Goal: Transaction & Acquisition: Purchase product/service

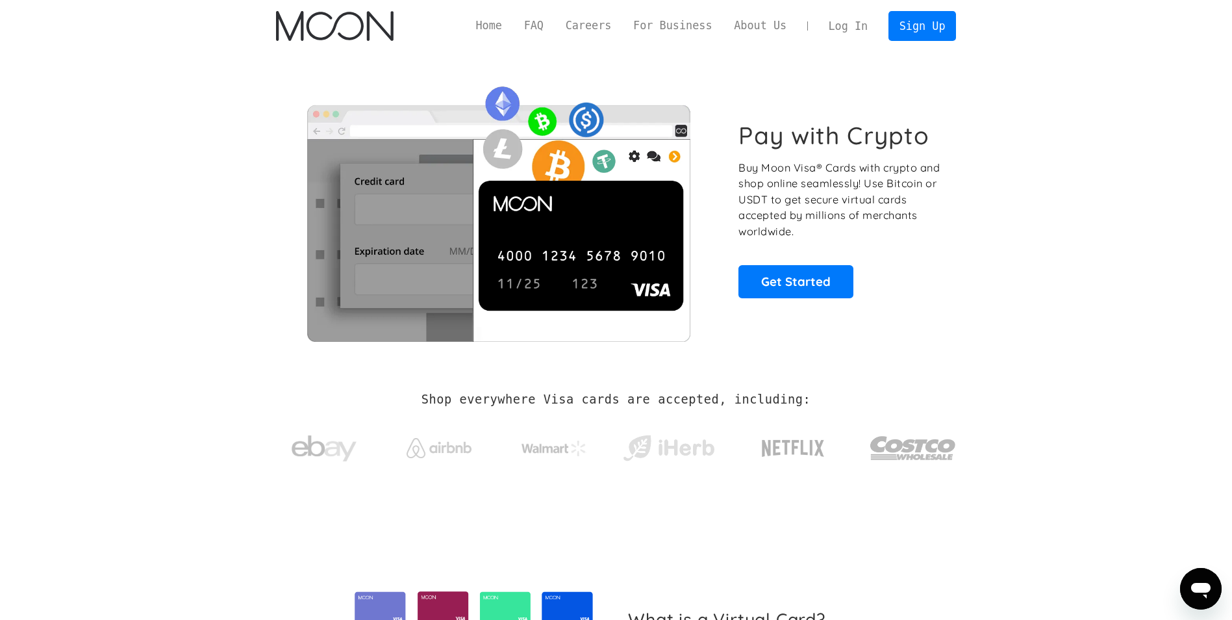
click at [862, 27] on link "Log In" at bounding box center [848, 26] width 61 height 29
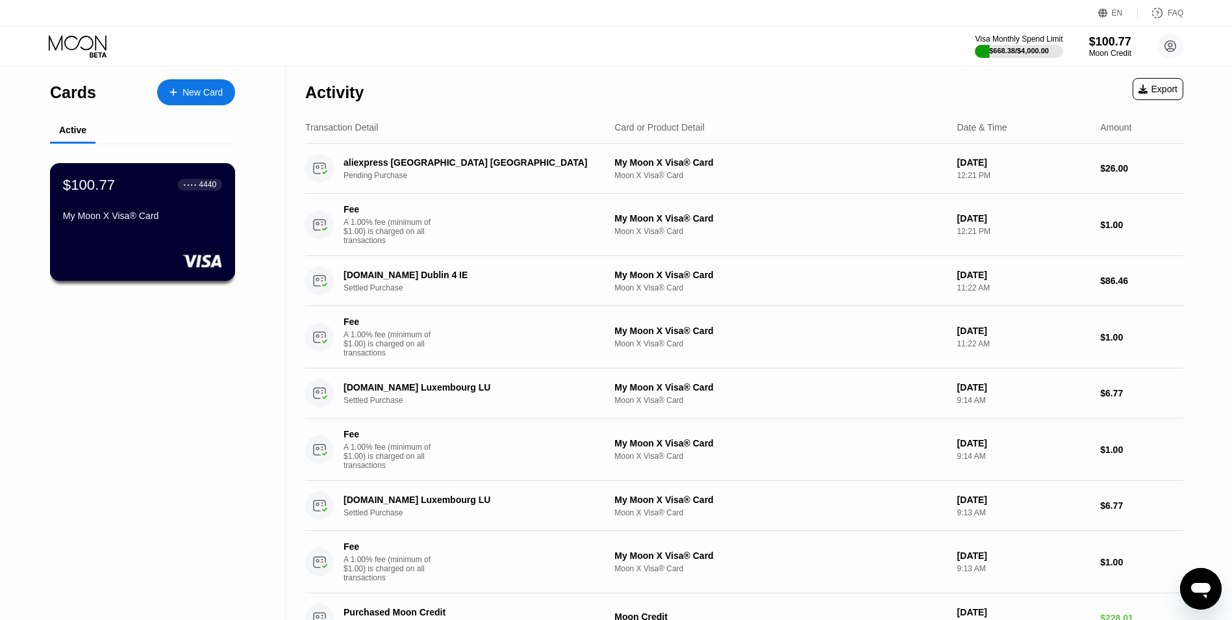
click at [187, 220] on div "My Moon X Visa® Card" at bounding box center [142, 215] width 159 height 10
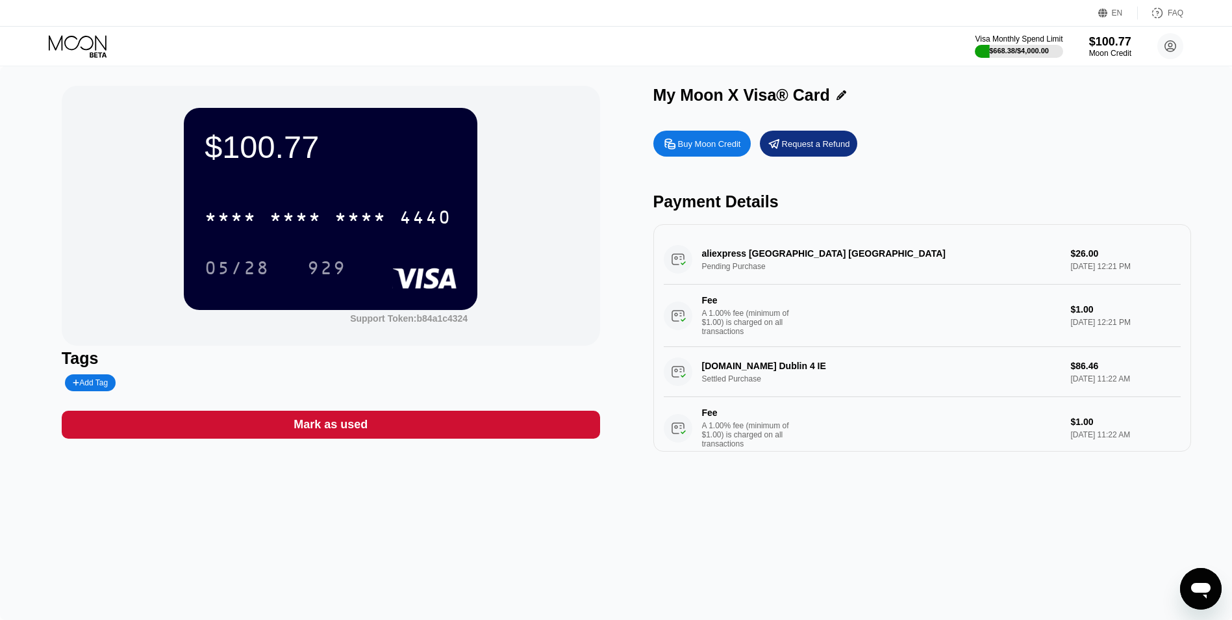
click at [709, 149] on div "Buy Moon Credit" at bounding box center [709, 143] width 63 height 11
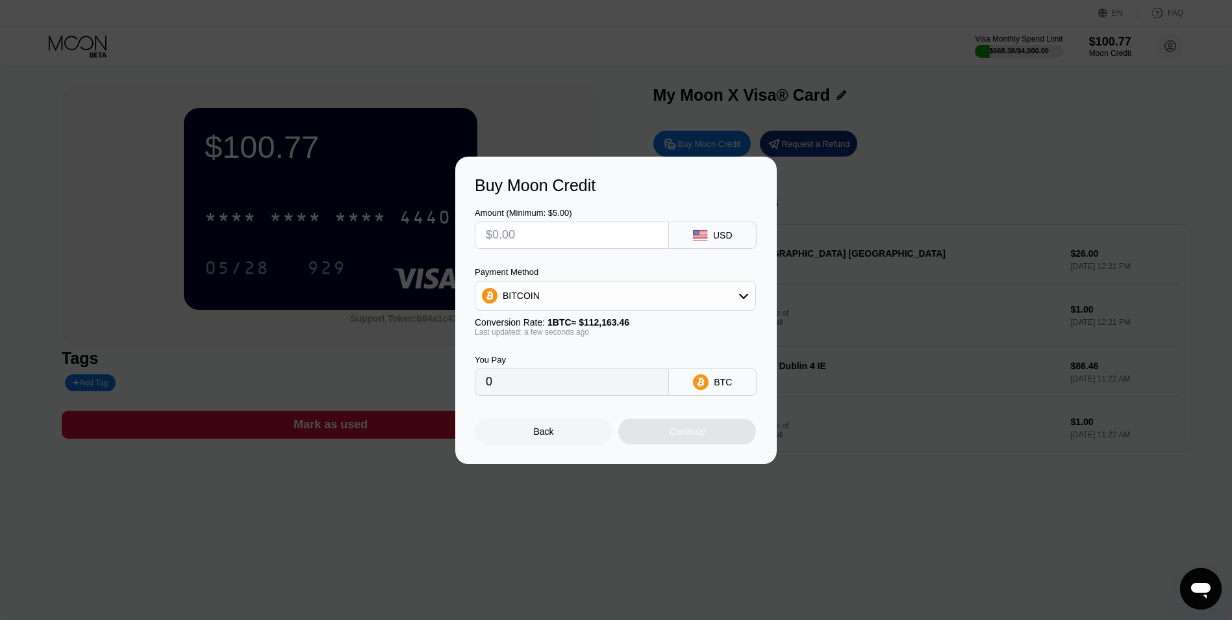
click at [504, 231] on input "text" at bounding box center [572, 235] width 172 height 26
type input "$6"
type input "0.00005350"
type input "$60"
type input "0.00053494"
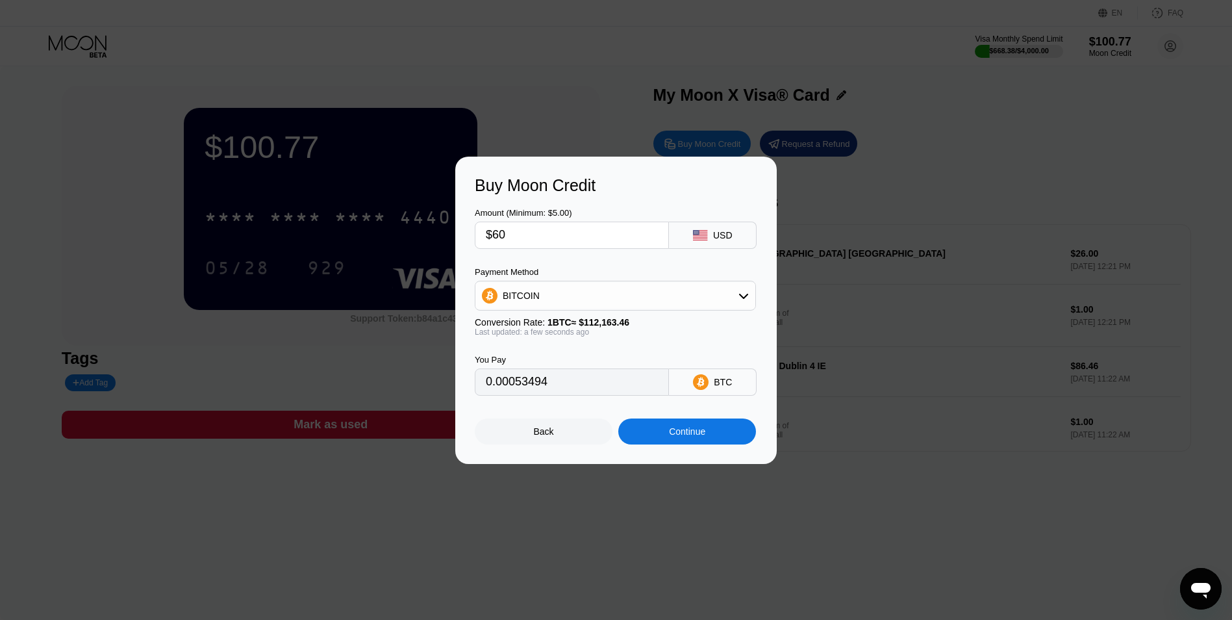
type input "$60"
click at [693, 435] on div "Continue" at bounding box center [687, 431] width 36 height 10
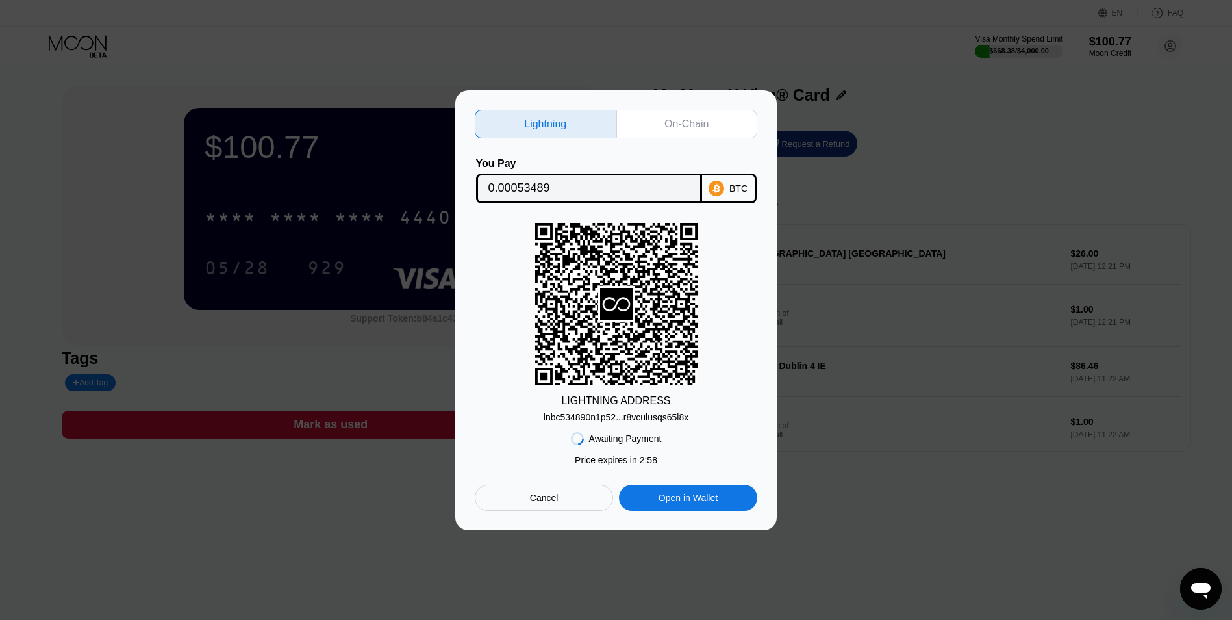
click at [683, 123] on div "On-Chain" at bounding box center [687, 124] width 44 height 13
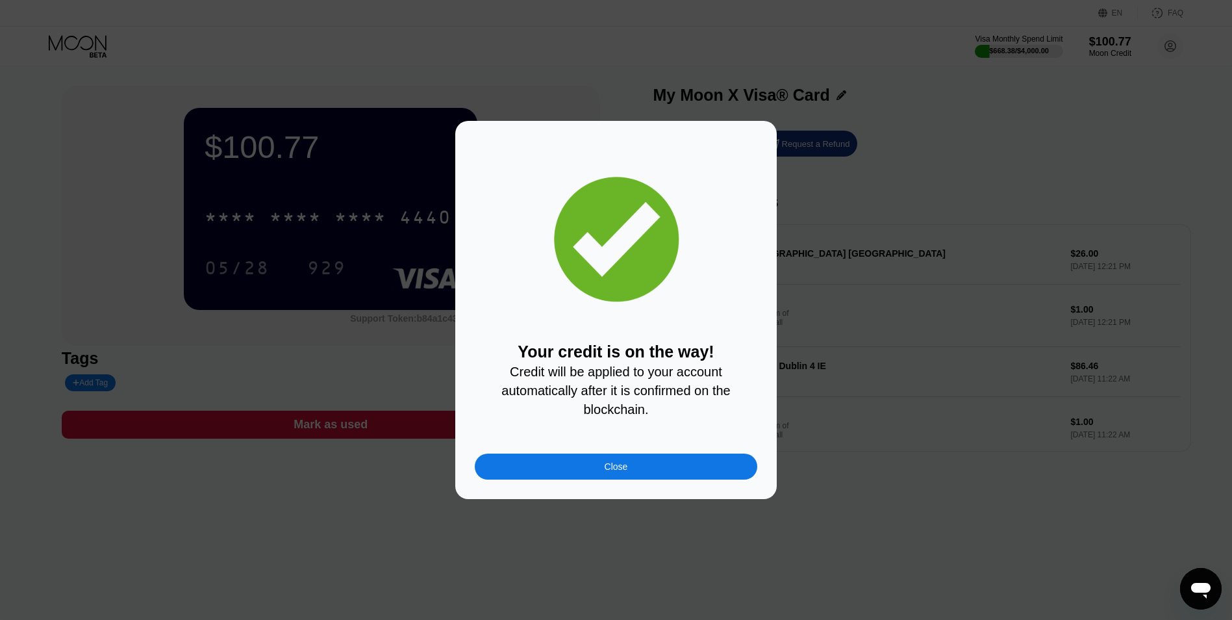
click at [626, 472] on div "Close" at bounding box center [616, 466] width 23 height 10
